Goal: Task Accomplishment & Management: Manage account settings

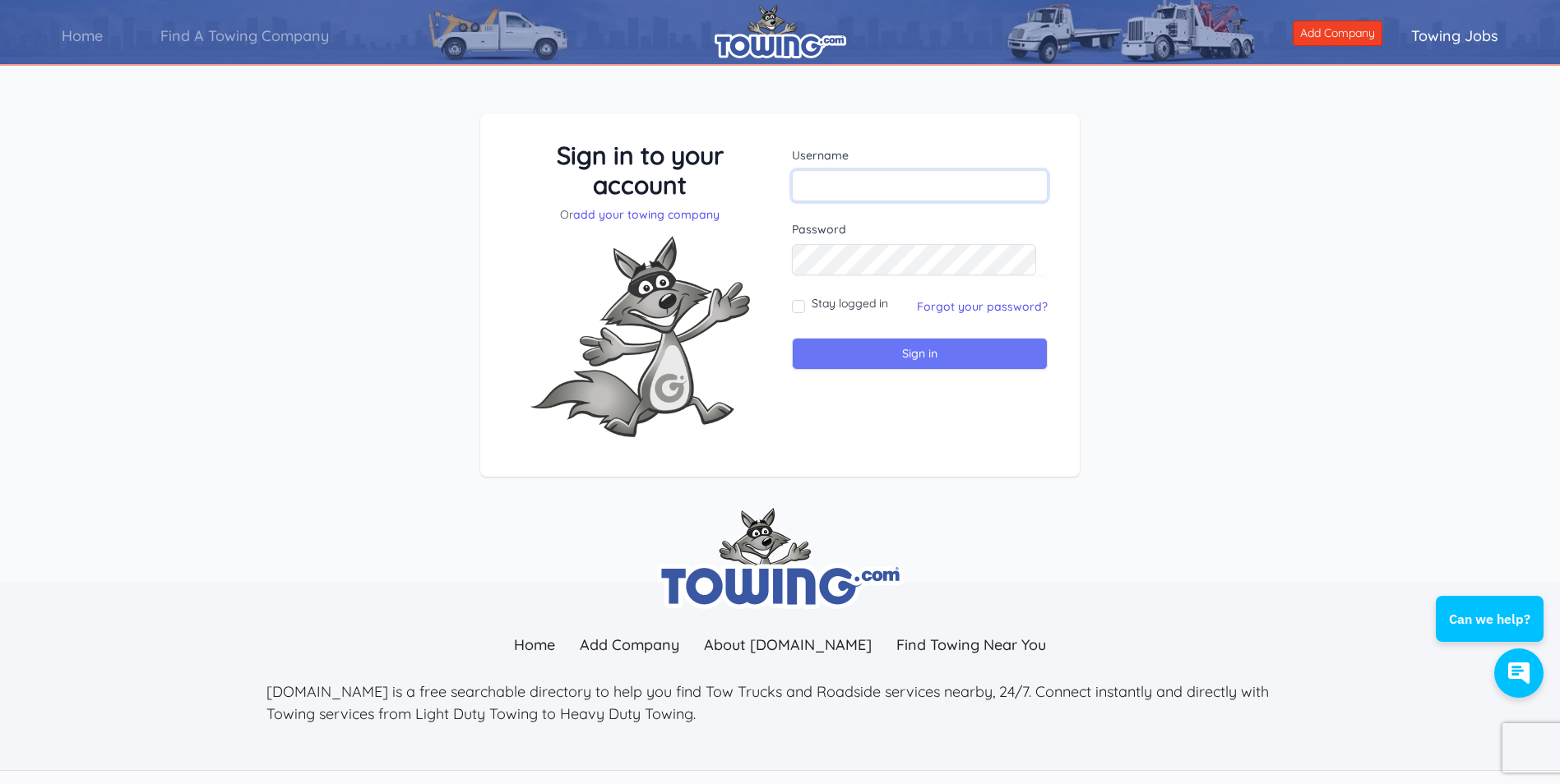
type input "jjoserodriguez73@yahoo.com"
click at [989, 353] on input "Sign in" at bounding box center [919, 353] width 256 height 32
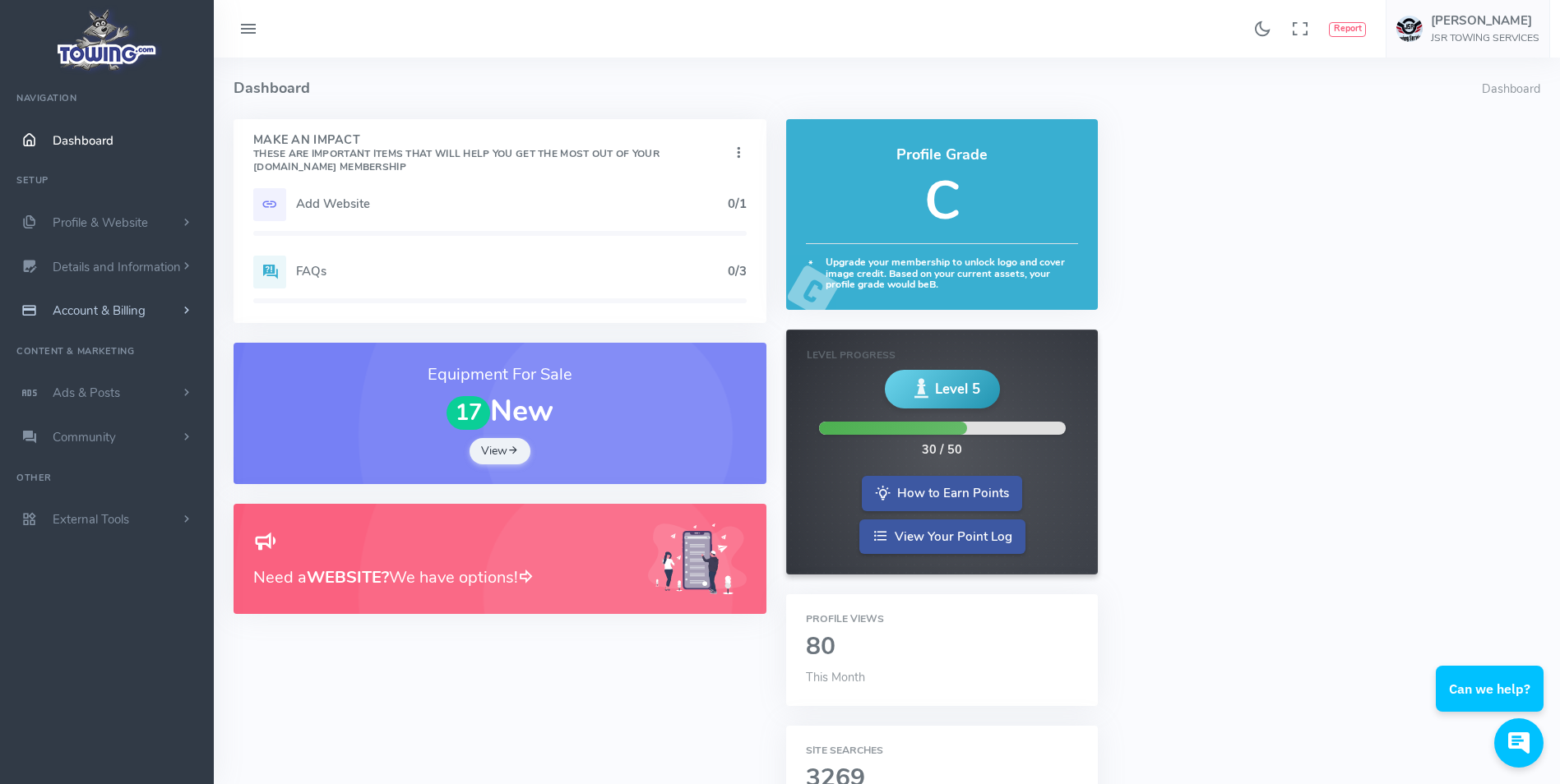
click at [105, 303] on span "Account & Billing" at bounding box center [99, 311] width 93 height 17
click at [96, 340] on link "Update Payment" at bounding box center [127, 343] width 173 height 33
click at [82, 375] on link "Payment Receipts" at bounding box center [127, 375] width 173 height 33
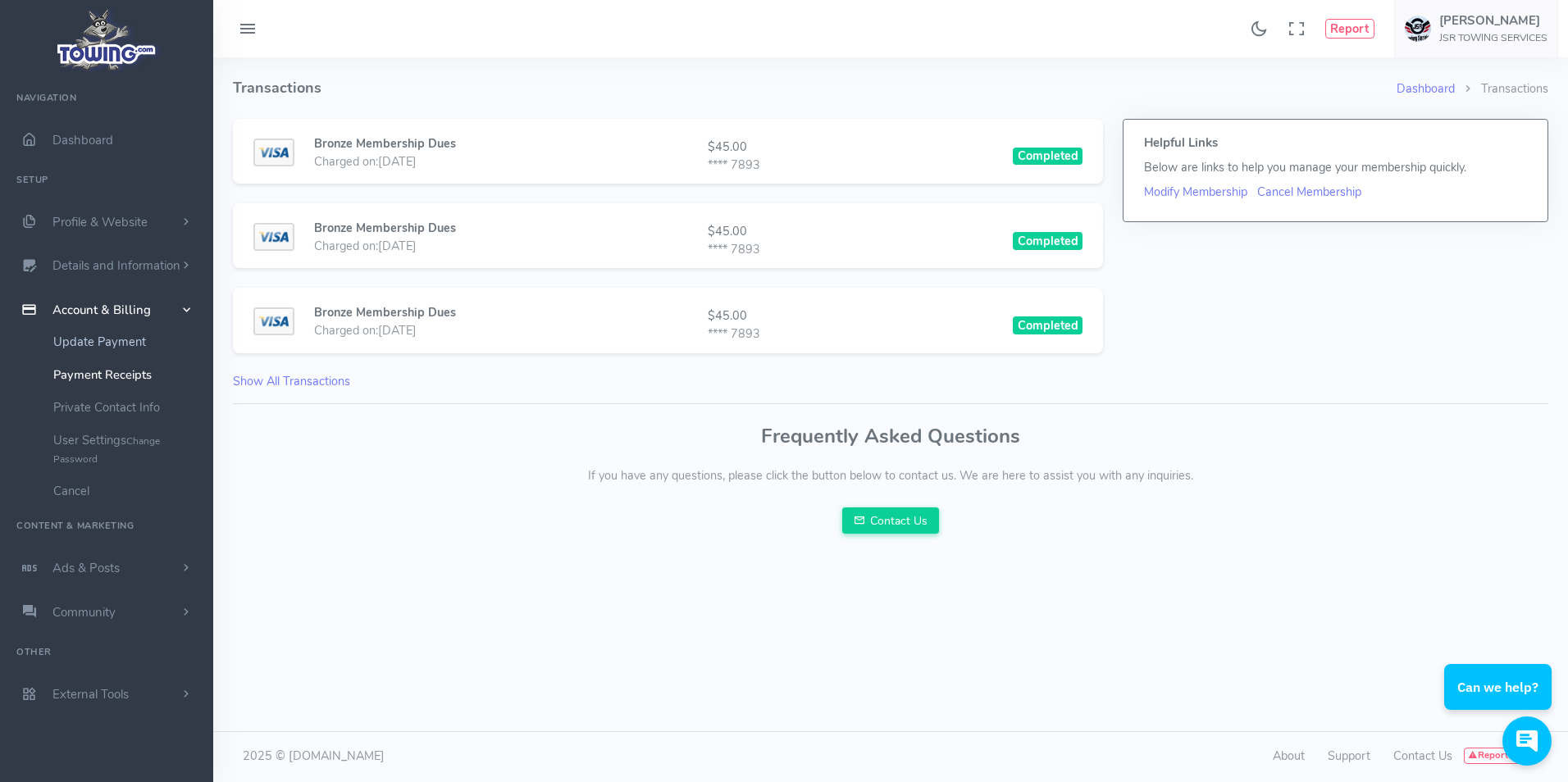
click at [125, 344] on link "Update Payment" at bounding box center [127, 342] width 172 height 33
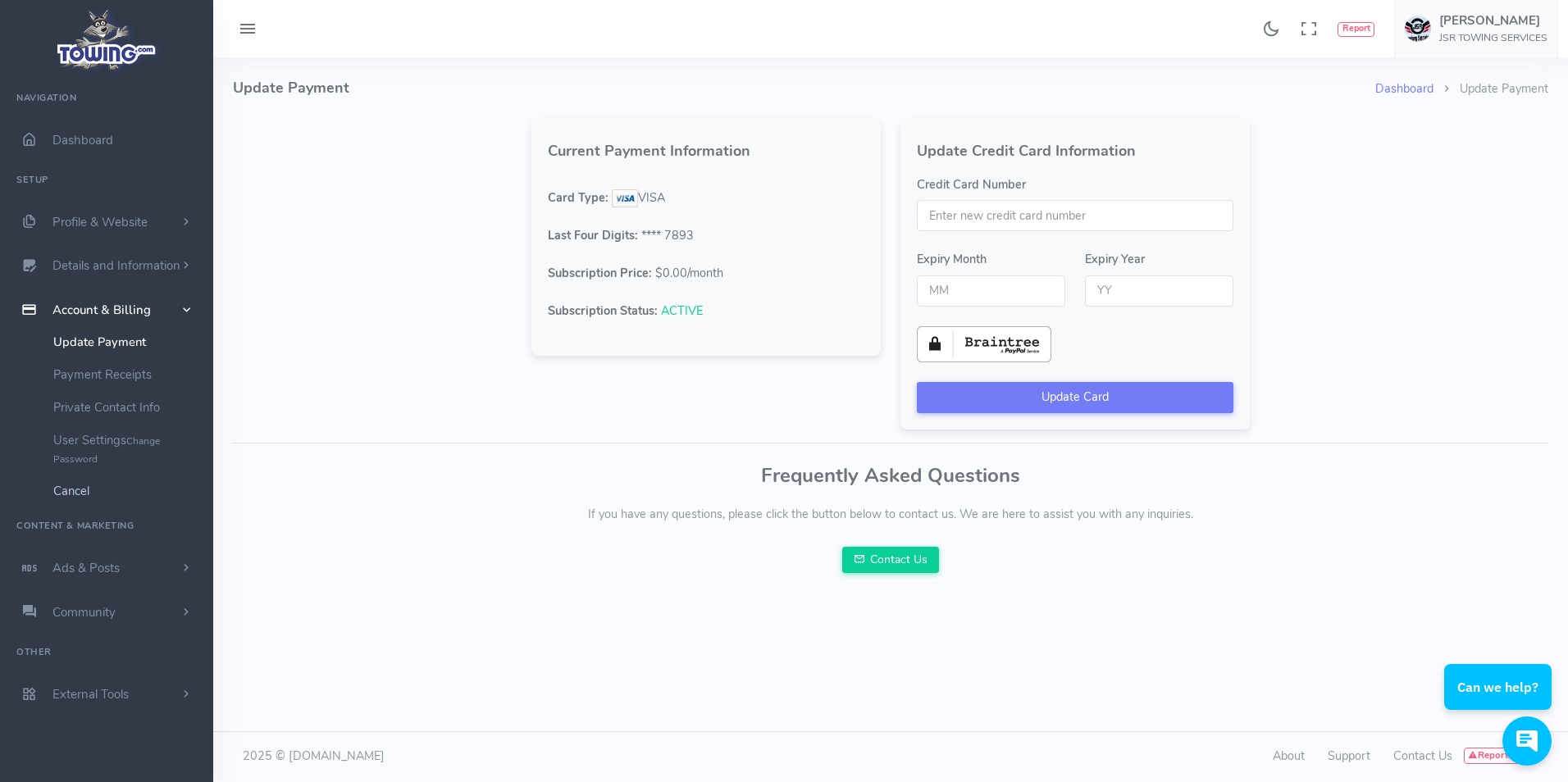
click at [67, 487] on link "Cancel" at bounding box center [127, 490] width 172 height 33
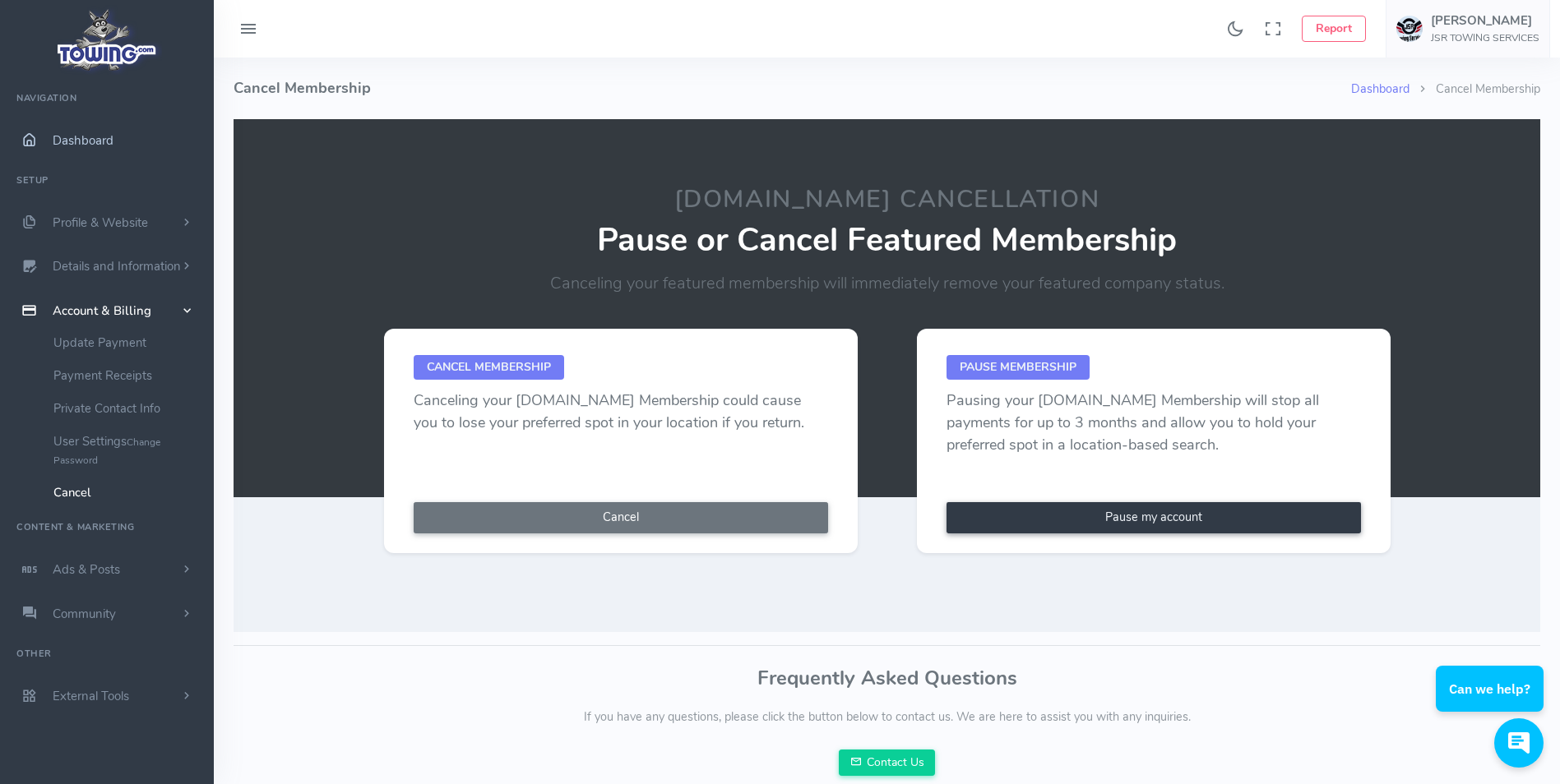
click at [91, 142] on span "Dashboard" at bounding box center [83, 141] width 61 height 17
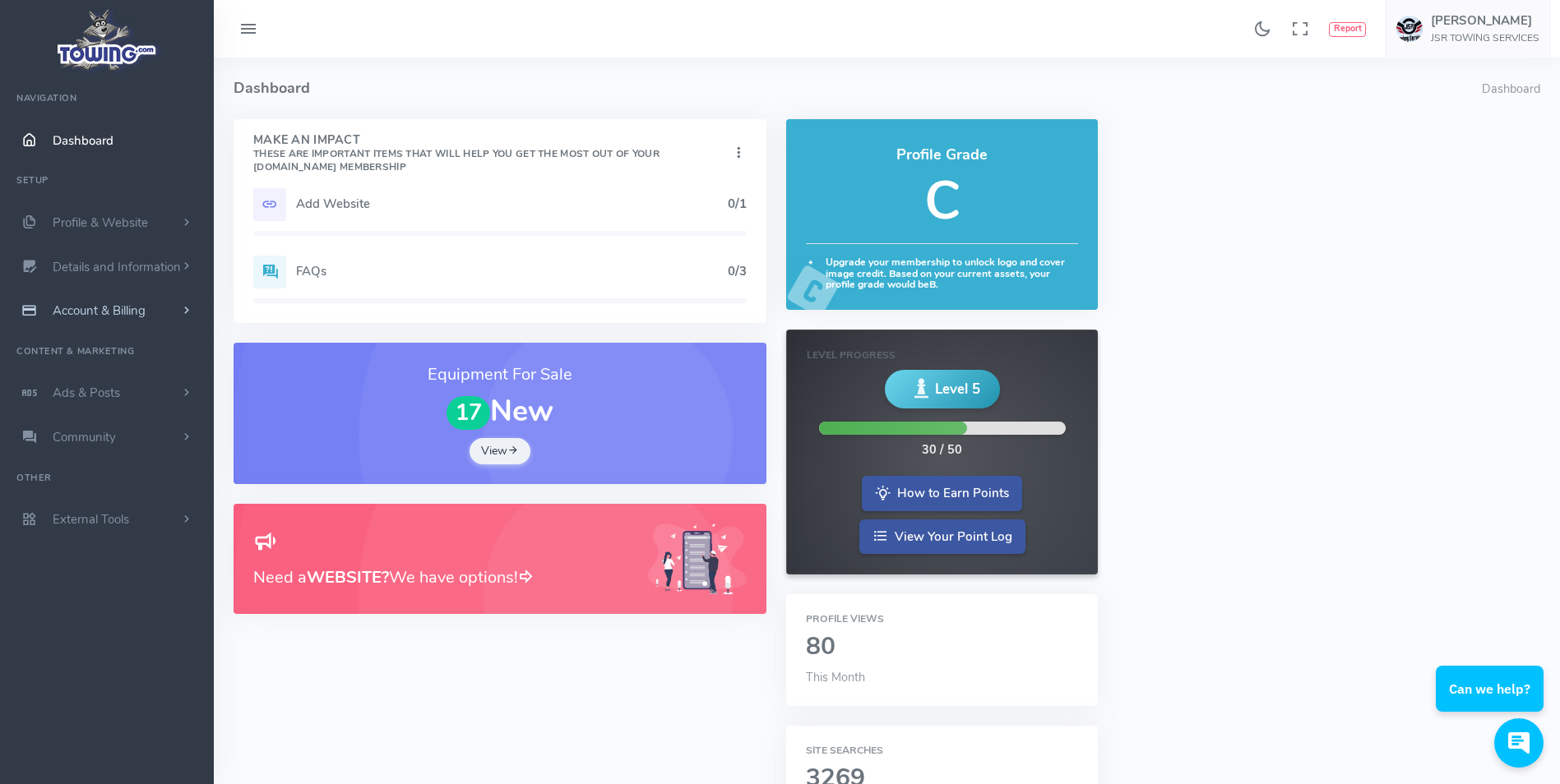
click at [75, 309] on span "Account & Billing" at bounding box center [99, 311] width 93 height 17
click at [72, 487] on link "Cancel" at bounding box center [127, 492] width 173 height 33
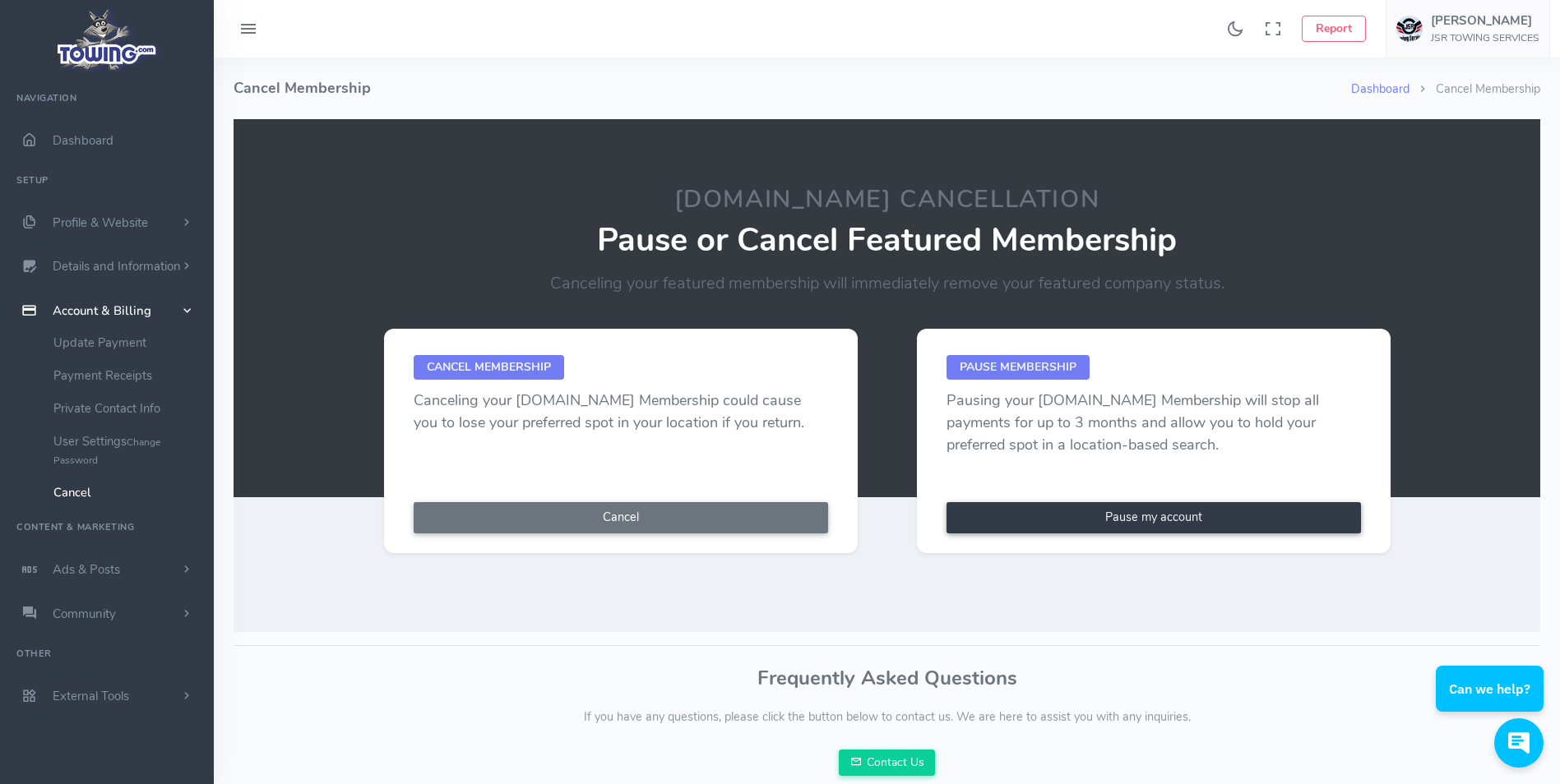
click at [1132, 515] on link "Pause my account" at bounding box center [1154, 518] width 415 height 31
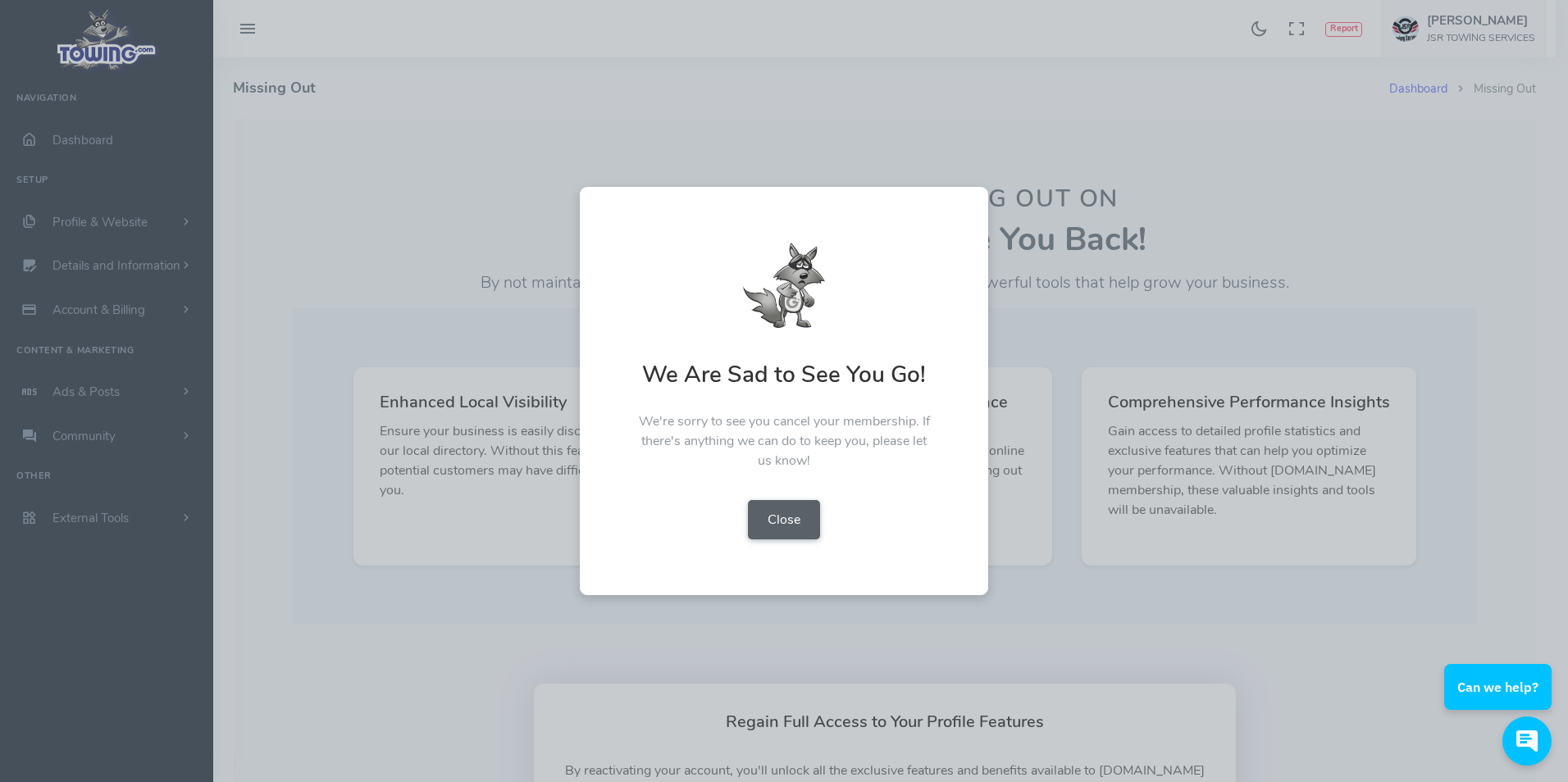
click at [781, 517] on button "Close" at bounding box center [784, 520] width 72 height 39
